Goal: Task Accomplishment & Management: Manage account settings

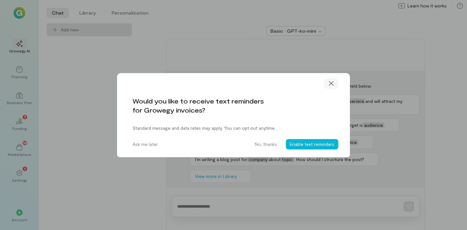
click at [334, 83] on icon at bounding box center [331, 83] width 6 height 6
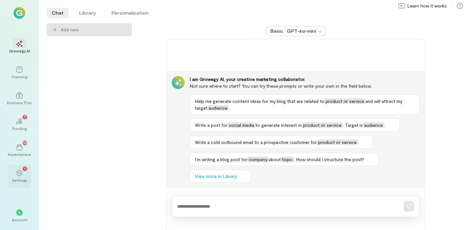
click at [24, 170] on div "1" at bounding box center [25, 169] width 5 height 5
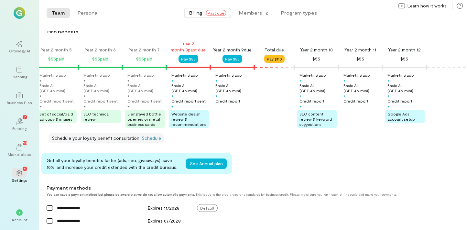
scroll to position [90, 0]
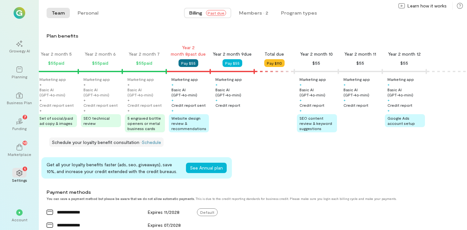
click at [189, 61] on button "Pay $55" at bounding box center [189, 63] width 20 height 8
